Goal: Task Accomplishment & Management: Use online tool/utility

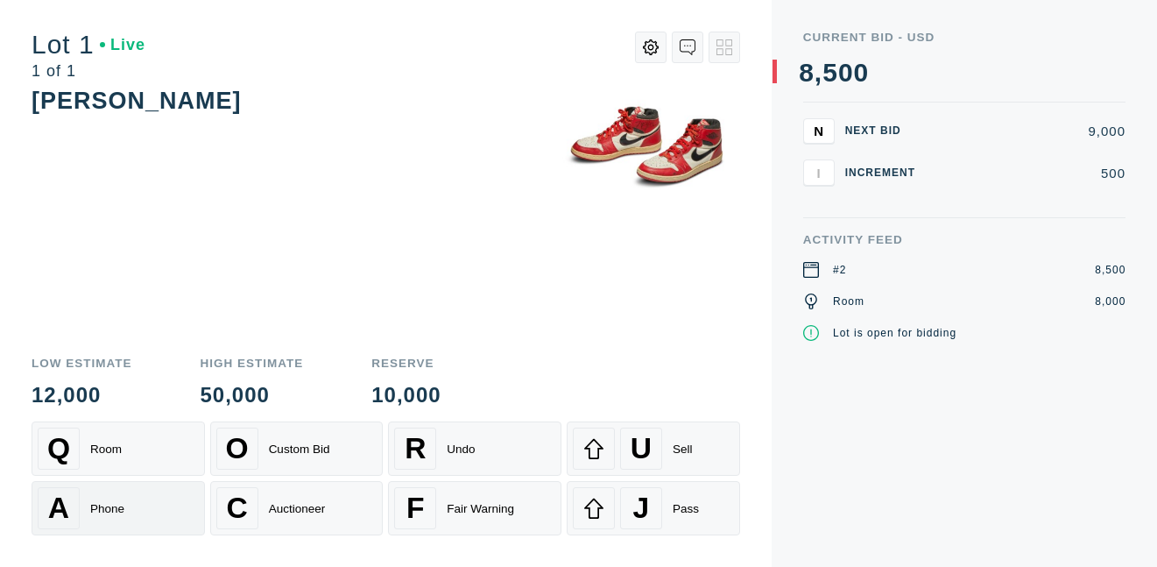
click at [125, 504] on div "A Phone" at bounding box center [118, 508] width 161 height 42
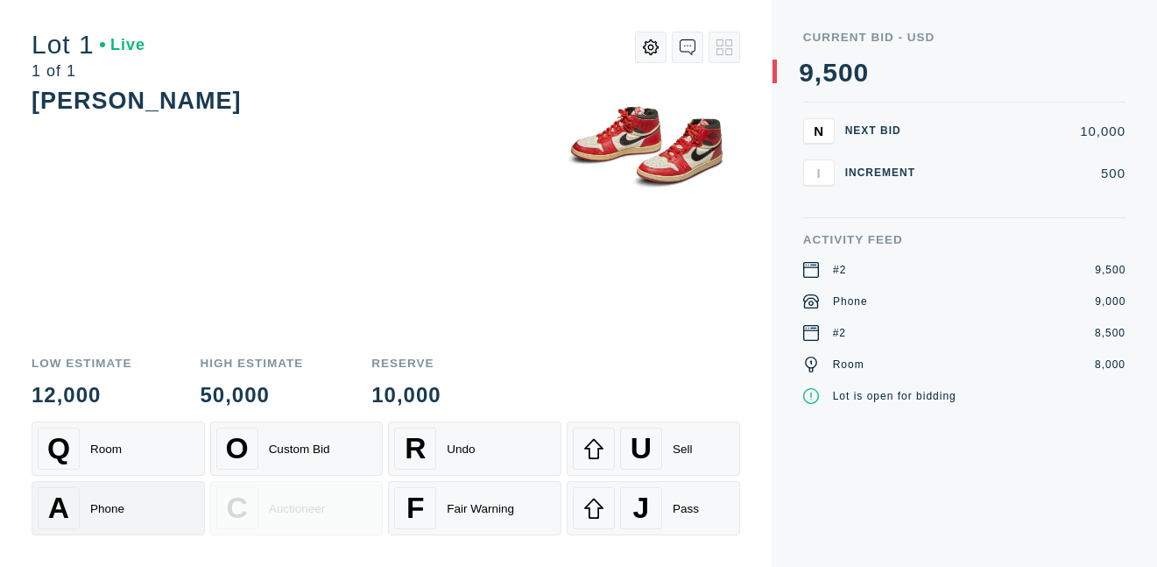
click at [130, 504] on div "A Phone" at bounding box center [118, 508] width 161 height 42
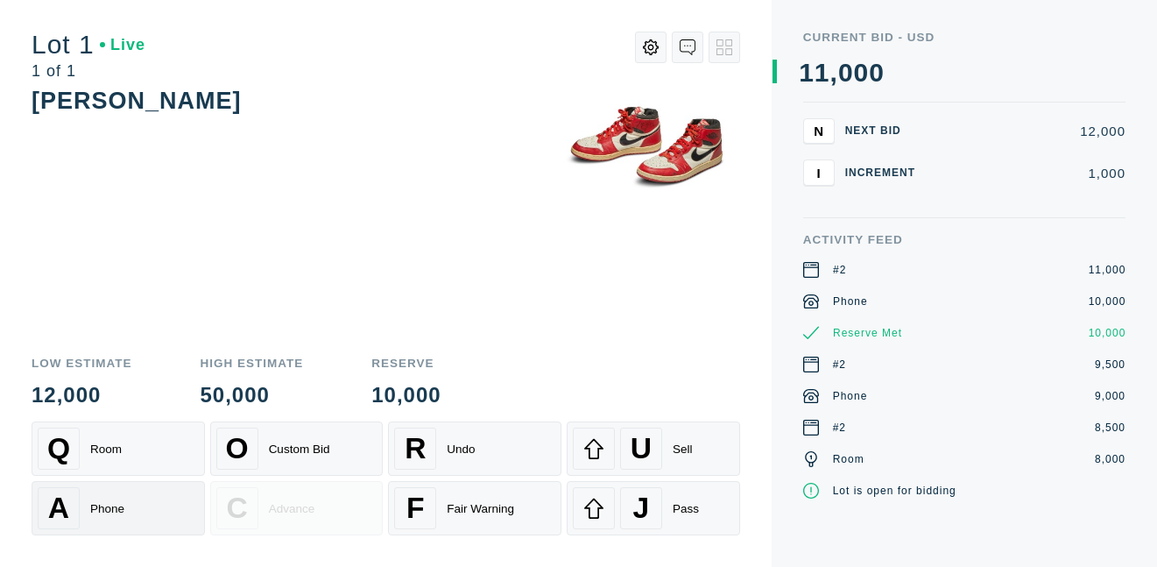
click at [113, 516] on div "A Phone" at bounding box center [118, 508] width 161 height 42
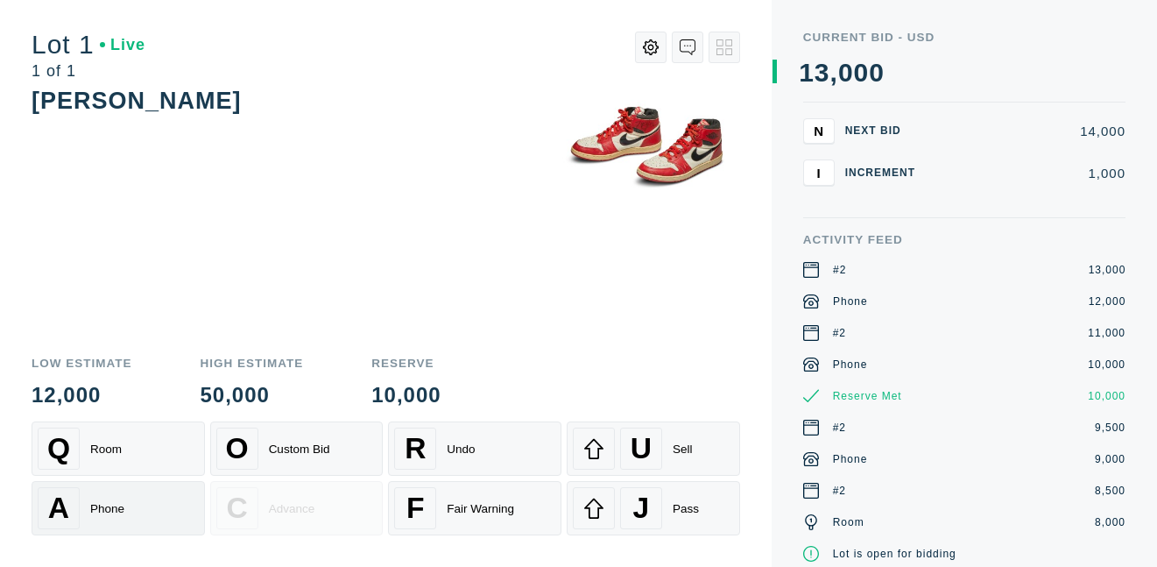
click at [113, 516] on div "A Phone" at bounding box center [118, 508] width 161 height 42
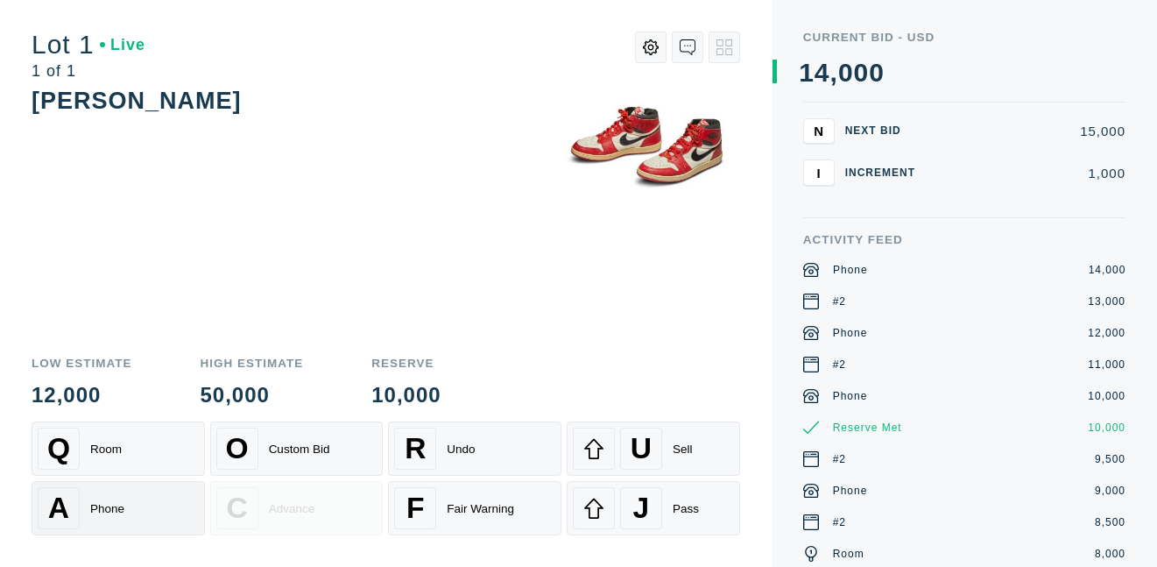
click at [133, 502] on div "A Phone" at bounding box center [118, 508] width 161 height 42
click at [129, 506] on div "A Phone" at bounding box center [118, 508] width 161 height 42
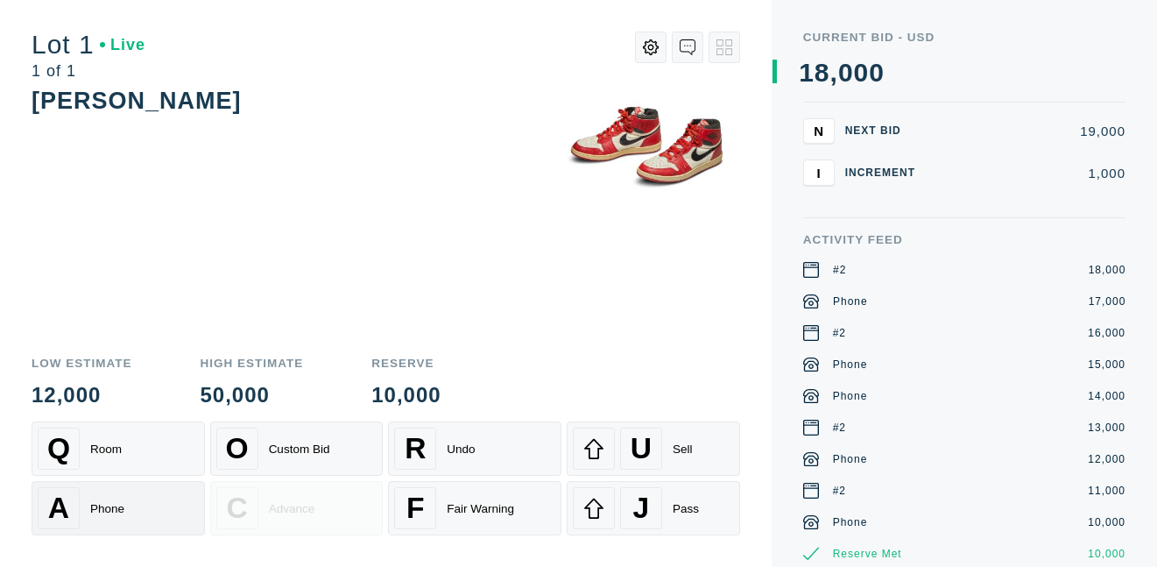
click at [128, 509] on div "A Phone" at bounding box center [118, 508] width 161 height 42
click at [109, 509] on div "Phone" at bounding box center [107, 508] width 34 height 13
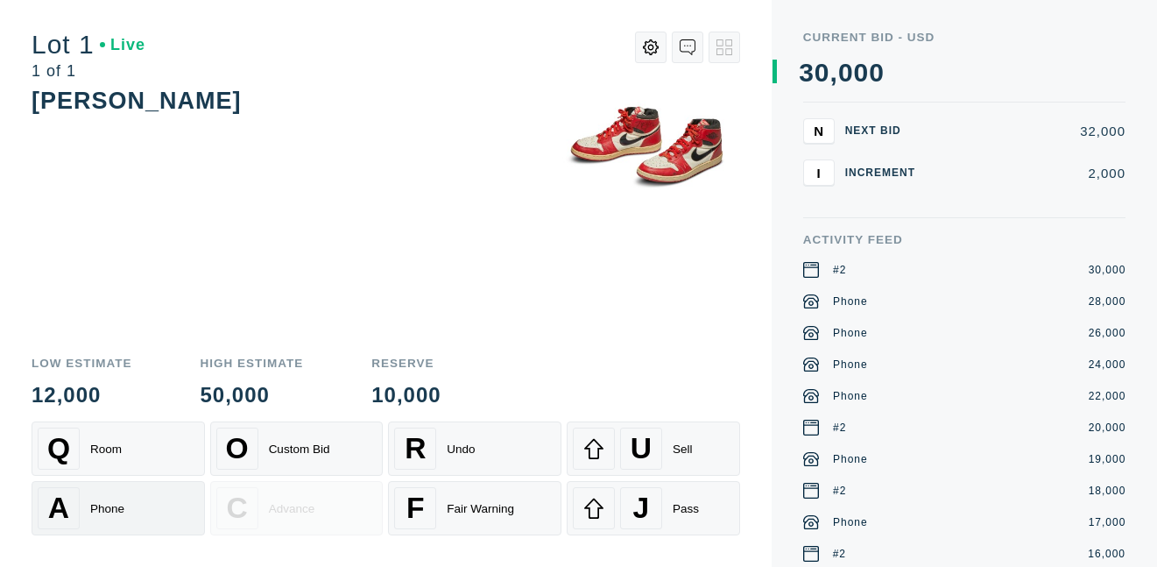
click at [131, 507] on div "A Phone" at bounding box center [118, 508] width 161 height 42
click at [128, 511] on div "A Phone" at bounding box center [118, 508] width 161 height 42
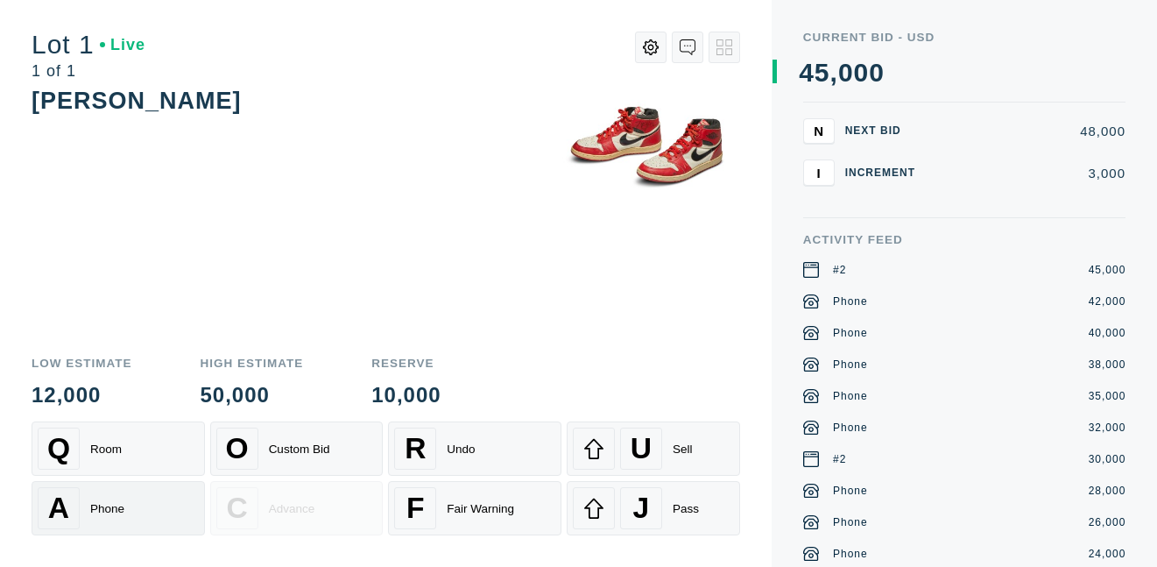
click at [146, 516] on div "A Phone" at bounding box center [118, 508] width 161 height 42
click at [109, 511] on div "Phone" at bounding box center [107, 508] width 34 height 13
click at [106, 511] on div "Phone" at bounding box center [107, 508] width 34 height 13
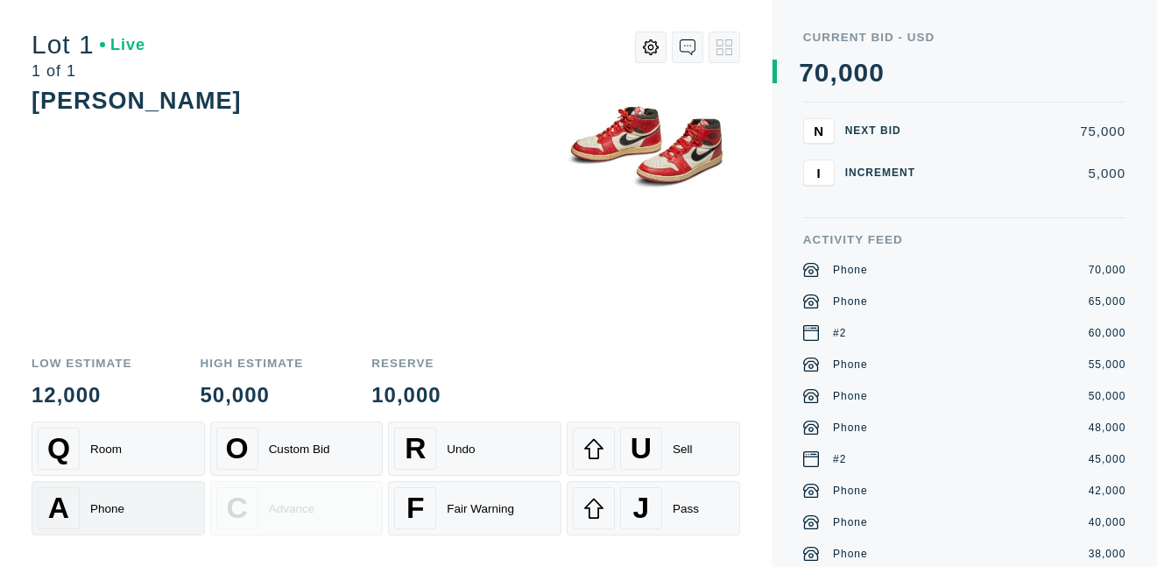
click at [106, 511] on div "Phone" at bounding box center [107, 508] width 34 height 13
click at [115, 522] on div "A Phone" at bounding box center [118, 508] width 161 height 42
click at [124, 504] on div "A Phone" at bounding box center [118, 508] width 161 height 42
click at [121, 504] on div "Phone" at bounding box center [107, 508] width 34 height 13
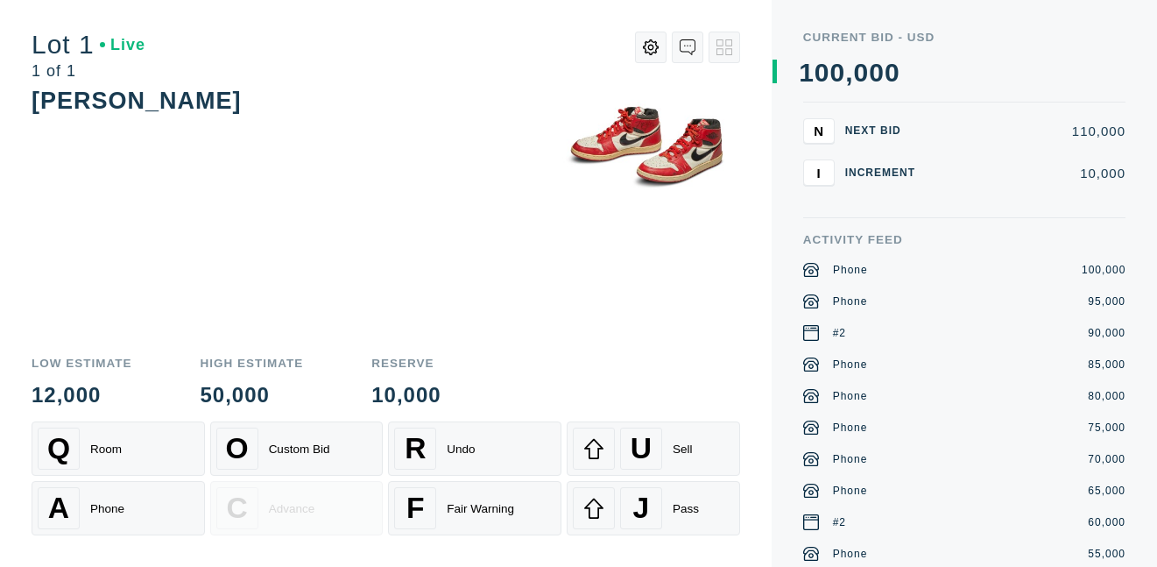
click at [170, 251] on div "[PERSON_NAME]" at bounding box center [386, 212] width 708 height 257
click at [88, 513] on div "A Phone" at bounding box center [118, 508] width 161 height 42
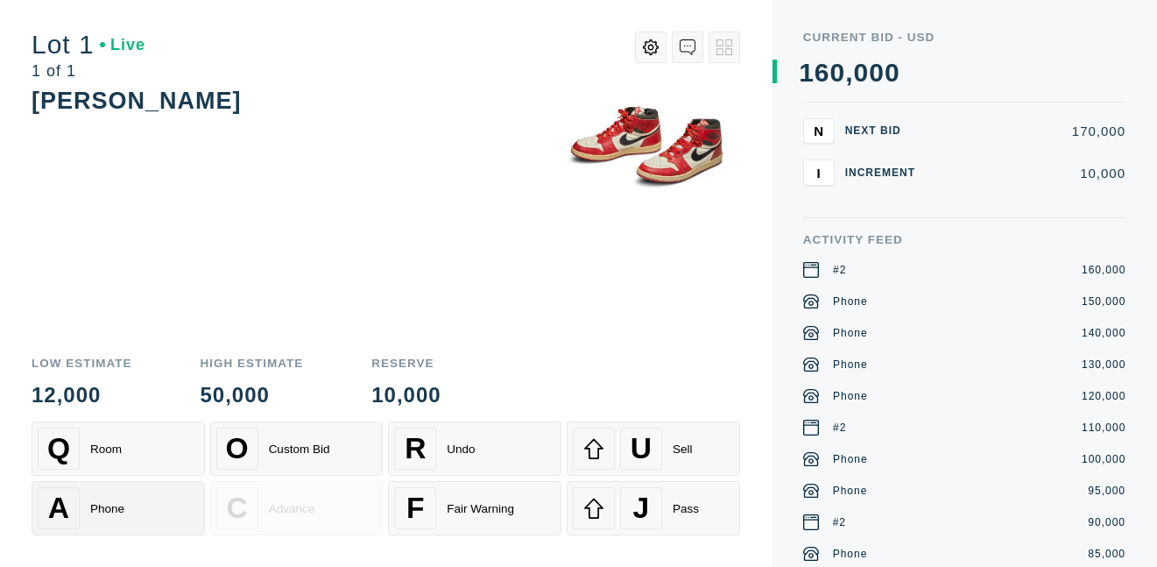
click at [87, 499] on div "A Phone" at bounding box center [118, 508] width 161 height 42
click at [87, 500] on div "A Phone" at bounding box center [118, 508] width 161 height 42
click at [88, 507] on div "A Phone" at bounding box center [118, 508] width 161 height 42
click at [104, 505] on div "Phone" at bounding box center [107, 508] width 34 height 13
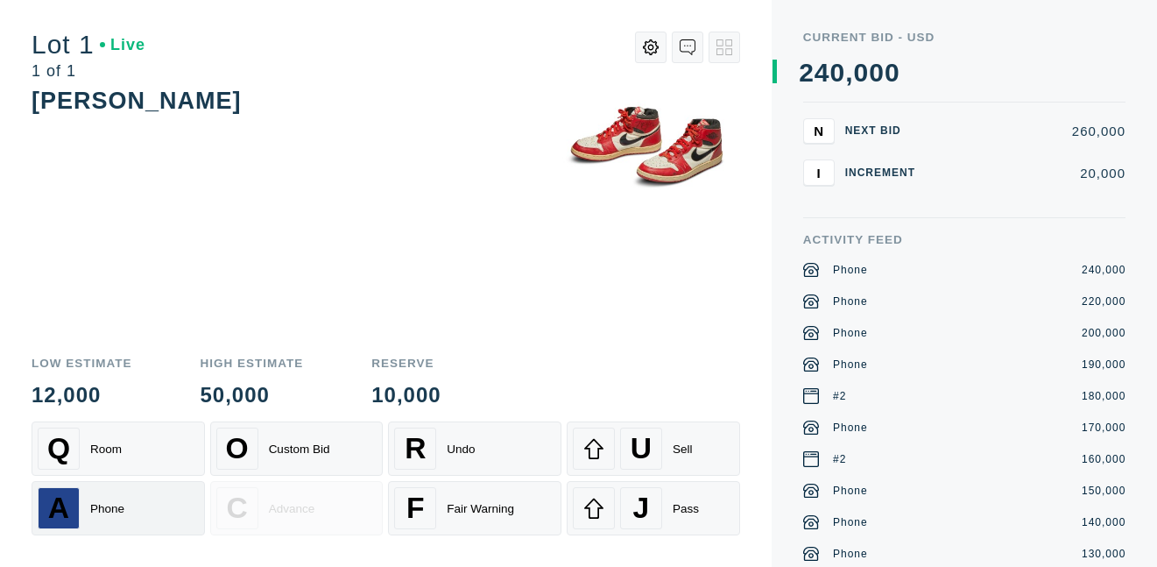
click at [104, 505] on div "Phone" at bounding box center [107, 508] width 34 height 13
click at [103, 505] on div "Phone" at bounding box center [107, 508] width 34 height 13
click at [119, 515] on div "Phone" at bounding box center [107, 508] width 34 height 13
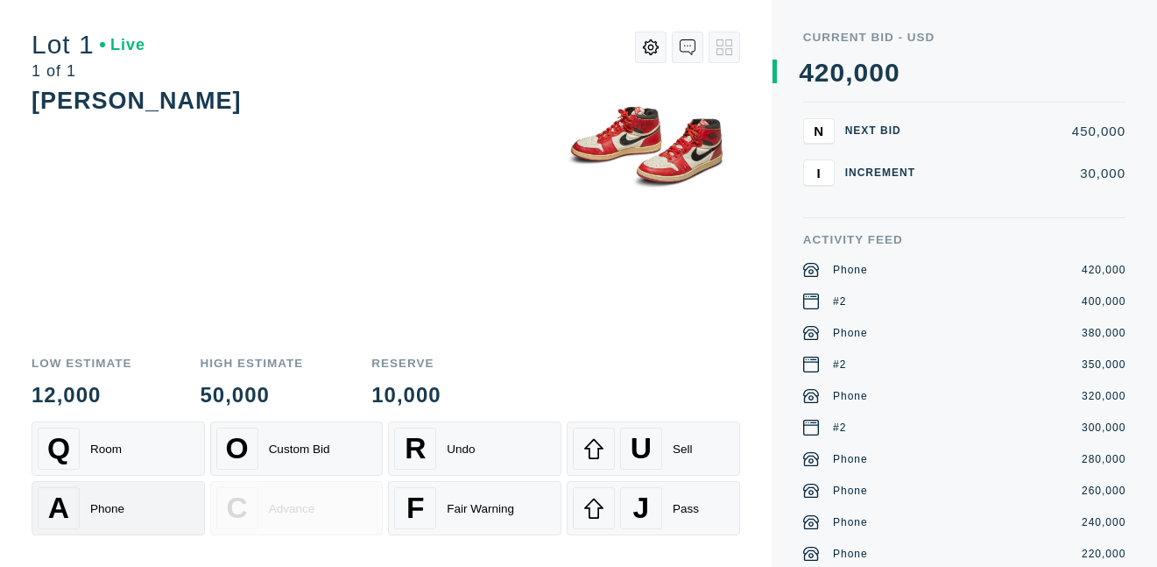
click at [146, 506] on div "A Phone" at bounding box center [118, 508] width 161 height 42
click at [146, 505] on div "A Phone" at bounding box center [118, 508] width 161 height 42
click at [134, 502] on div "A Phone" at bounding box center [118, 508] width 161 height 42
click at [138, 501] on div "A Phone" at bounding box center [118, 508] width 161 height 42
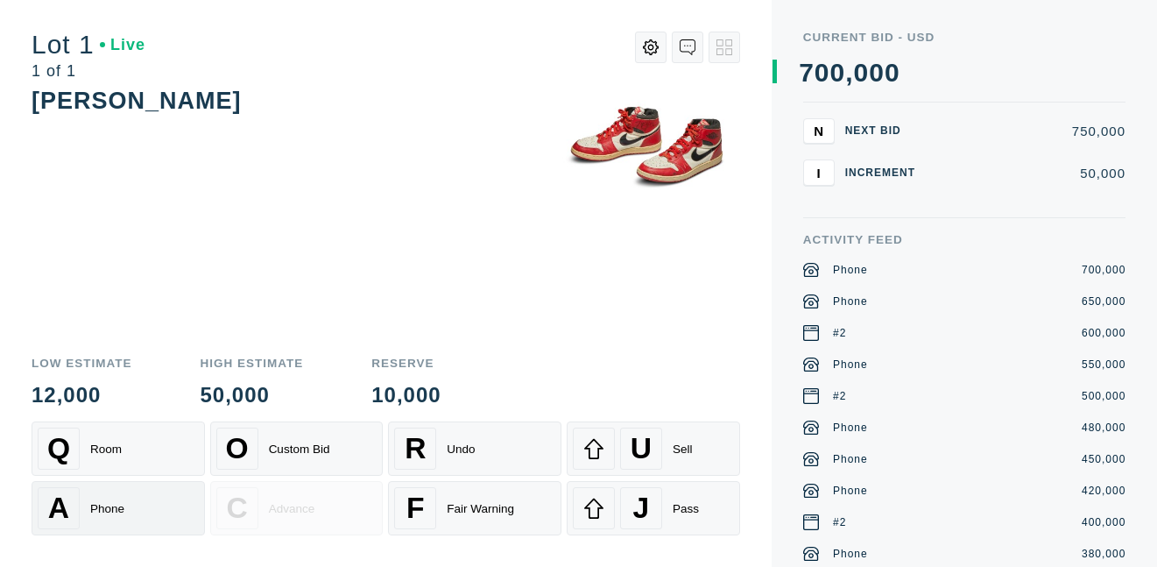
click at [138, 501] on div "A Phone" at bounding box center [118, 508] width 161 height 42
click at [103, 508] on div "Phone" at bounding box center [107, 508] width 34 height 13
click at [83, 512] on div "A Phone" at bounding box center [118, 508] width 161 height 42
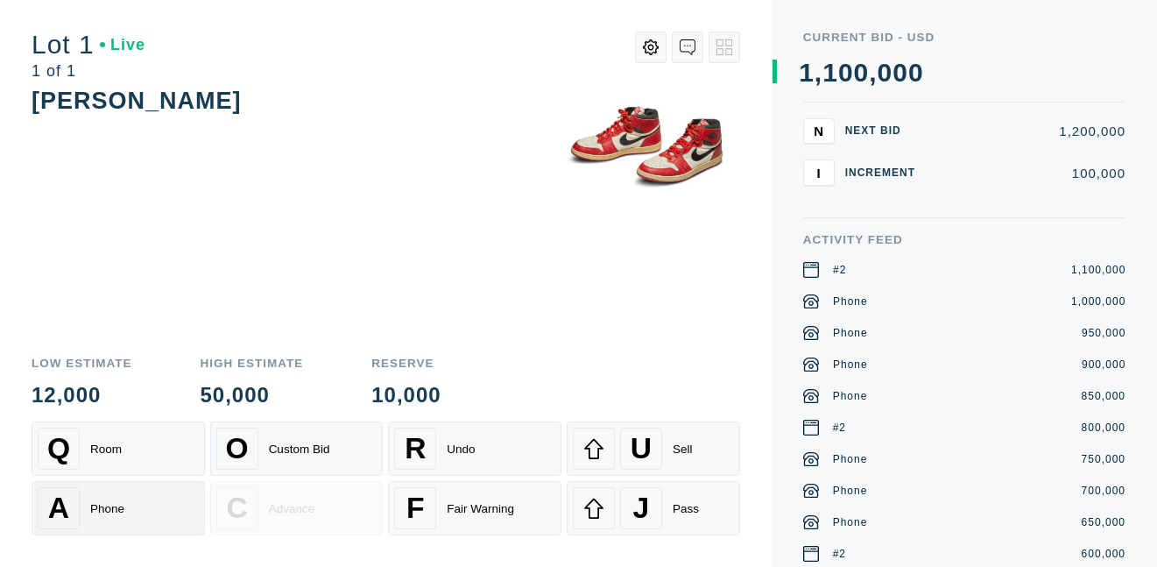
click at [83, 512] on div "A Phone" at bounding box center [118, 508] width 161 height 42
click at [90, 519] on div "A Phone" at bounding box center [118, 508] width 161 height 42
click at [133, 496] on div "A Phone" at bounding box center [118, 508] width 161 height 42
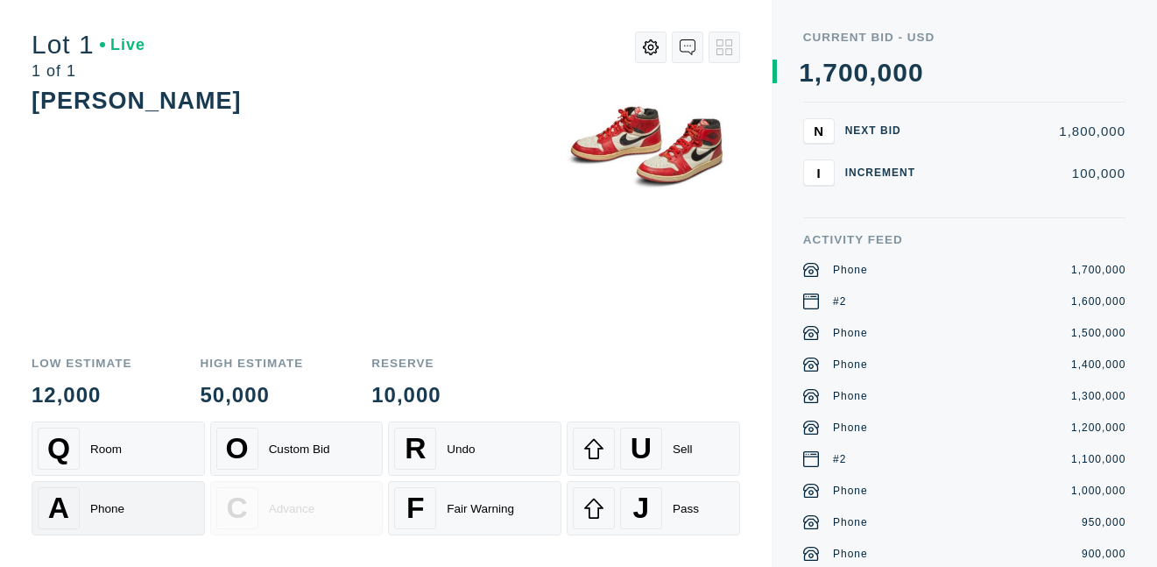
click at [118, 515] on div "Phone" at bounding box center [107, 508] width 34 height 13
click at [116, 519] on div "A Phone" at bounding box center [118, 508] width 161 height 42
click at [114, 518] on div "A Phone" at bounding box center [118, 508] width 161 height 42
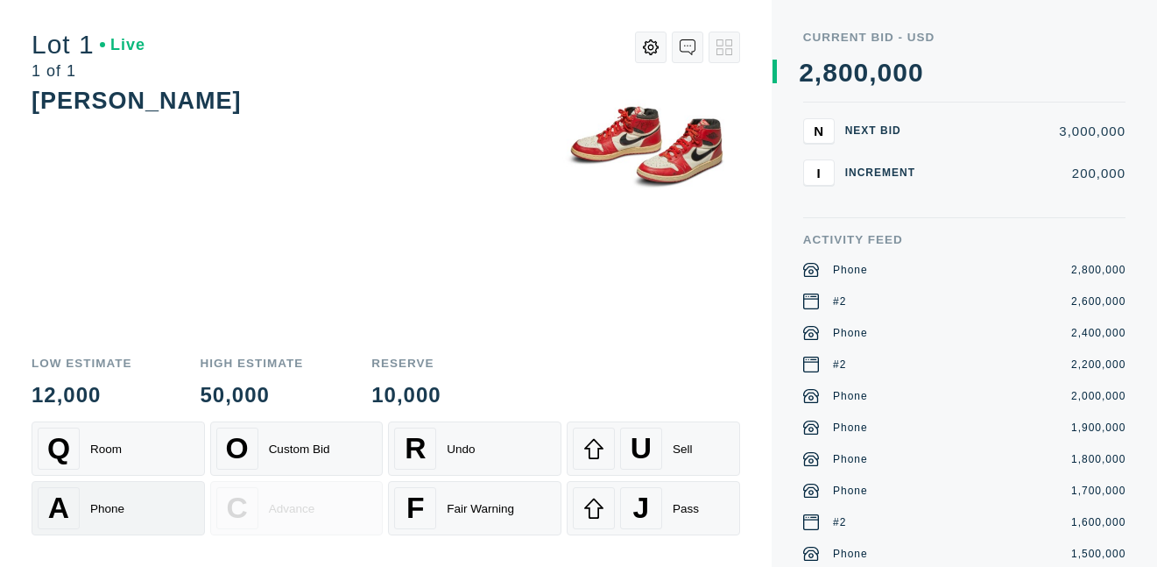
click at [114, 518] on div "A Phone" at bounding box center [118, 508] width 161 height 42
